Goal: Use online tool/utility: Utilize a website feature to perform a specific function

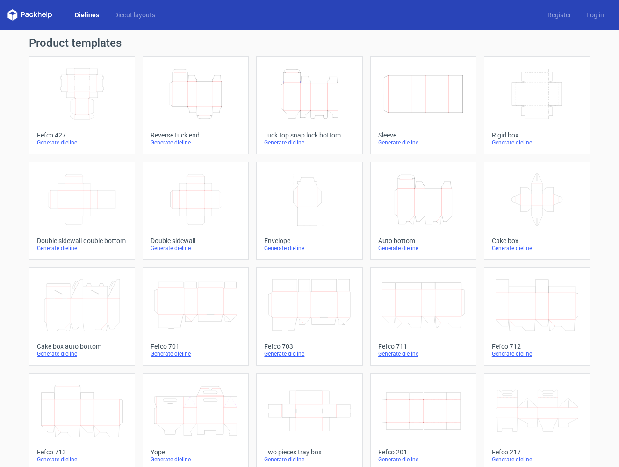
click at [211, 99] on icon "Height Depth Width" at bounding box center [195, 94] width 83 height 52
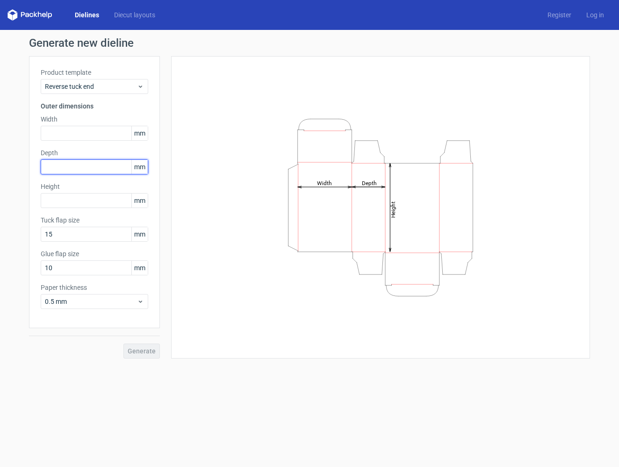
click at [64, 172] on input "text" at bounding box center [95, 167] width 108 height 15
type input "80"
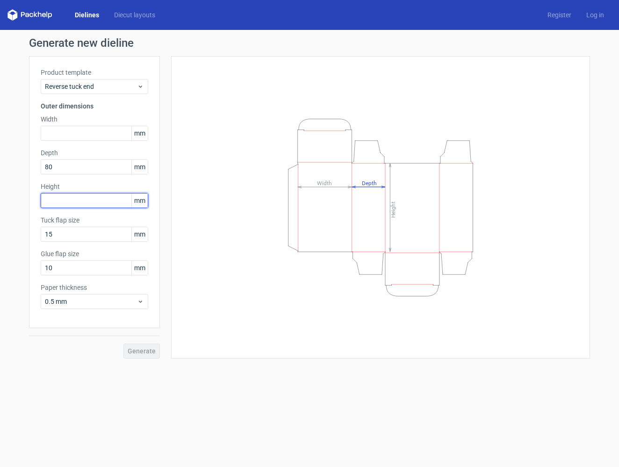
click at [72, 204] on input "text" at bounding box center [95, 200] width 108 height 15
type input "195"
click at [71, 233] on input "15" at bounding box center [95, 234] width 108 height 15
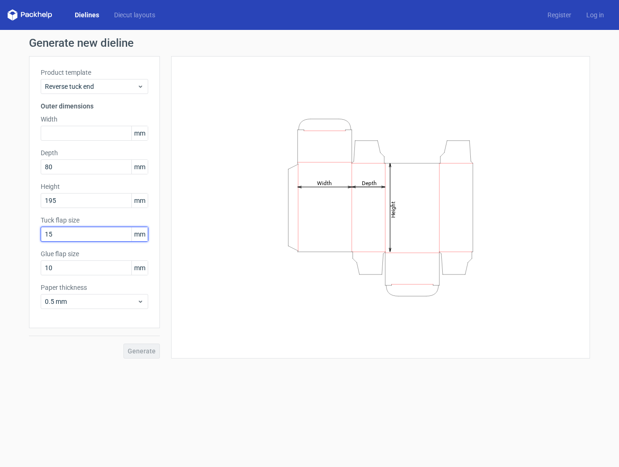
click at [71, 233] on input "15" at bounding box center [95, 234] width 108 height 15
type input "12"
click at [97, 277] on div "Product template Reverse tuck end Outer dimensions Width mm Depth 80 mm Height …" at bounding box center [94, 192] width 131 height 272
click at [96, 269] on input "10" at bounding box center [95, 268] width 108 height 15
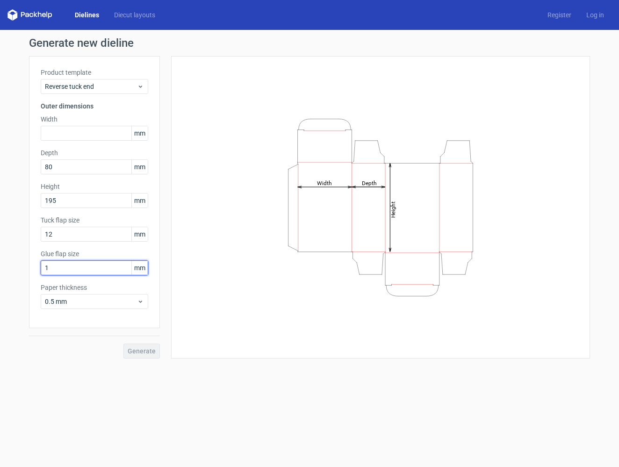
type input "12"
click at [75, 238] on input "12" at bounding box center [95, 234] width 108 height 15
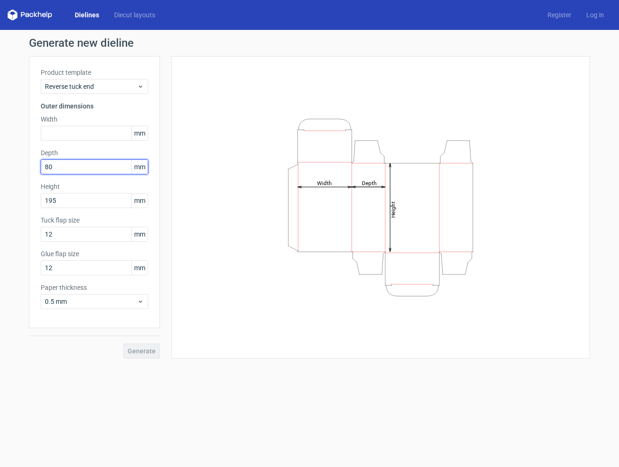
click at [74, 172] on input "80" at bounding box center [95, 167] width 108 height 15
type input "8"
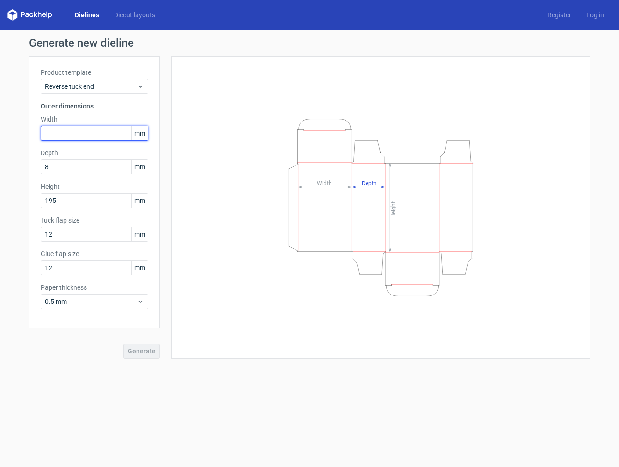
click at [69, 136] on input "text" at bounding box center [95, 133] width 108 height 15
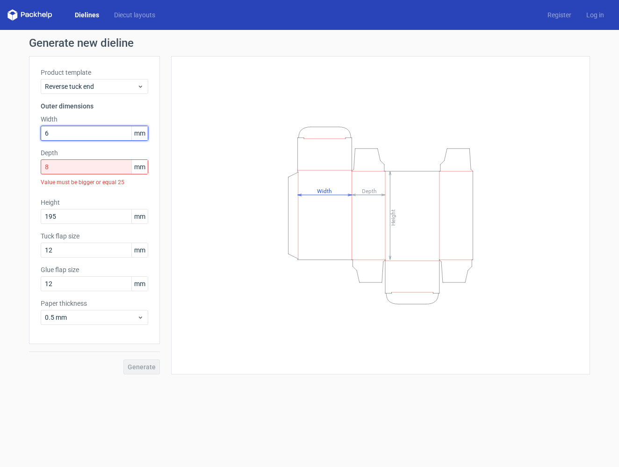
type input "65"
click at [57, 162] on input "8" at bounding box center [95, 167] width 108 height 15
click at [57, 163] on input "8" at bounding box center [95, 167] width 108 height 15
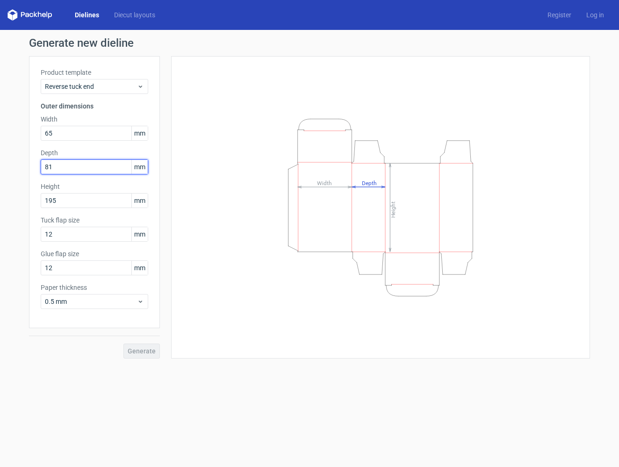
type input "8"
type input "10"
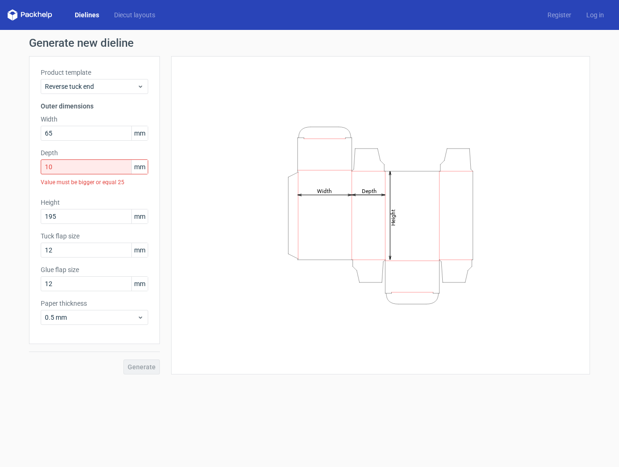
click at [116, 329] on div "Product template Reverse tuck end Outer dimensions Width 65 mm Depth 10 mm Valu…" at bounding box center [94, 215] width 131 height 319
click at [89, 166] on input "10" at bounding box center [95, 167] width 108 height 15
click at [86, 319] on span "0.5 mm" at bounding box center [91, 317] width 92 height 9
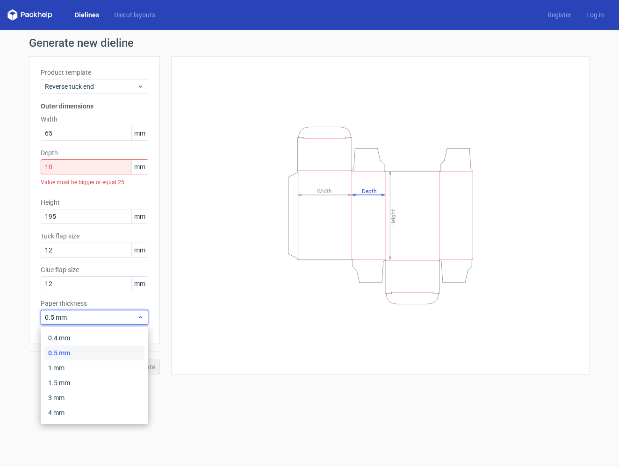
click at [86, 319] on span "0.5 mm" at bounding box center [91, 317] width 92 height 9
